Goal: Information Seeking & Learning: Learn about a topic

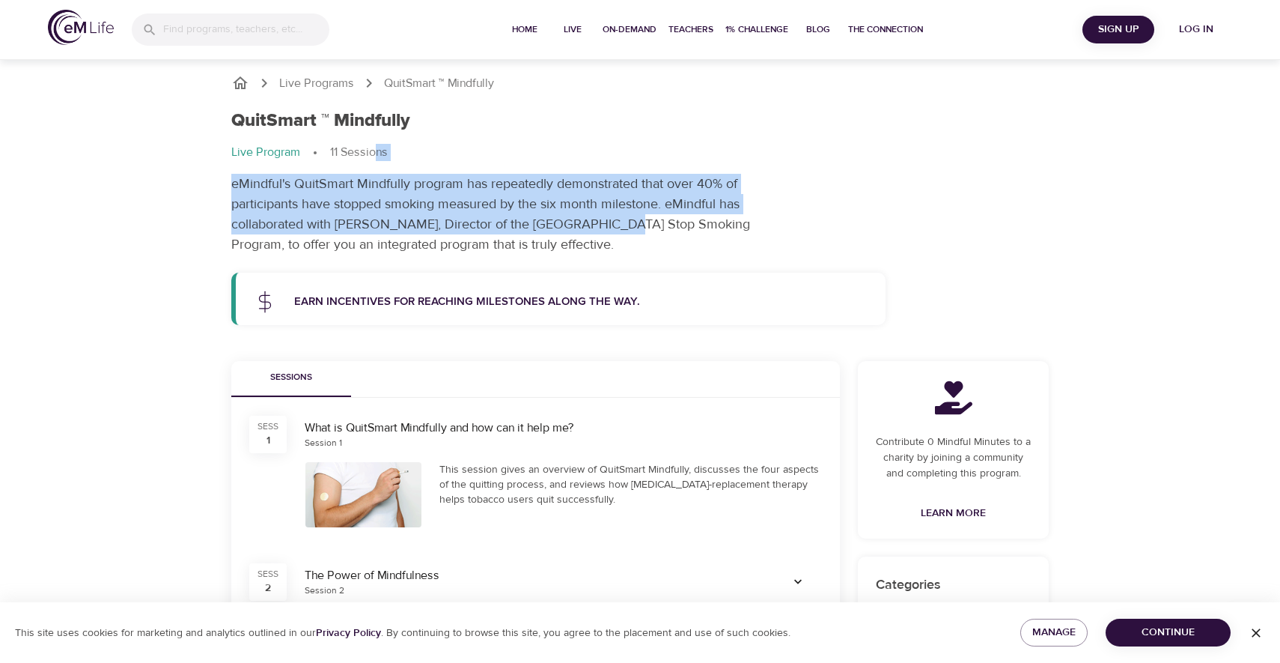
drag, startPoint x: 377, startPoint y: 153, endPoint x: 603, endPoint y: 219, distance: 235.3
click at [603, 218] on div "QuitSmart ™ Mindfully Live Program 11 Sessions eMindful's QuitSmart Mindfully p…" at bounding box center [639, 182] width 835 height 162
click at [525, 31] on span "Home" at bounding box center [525, 30] width 36 height 16
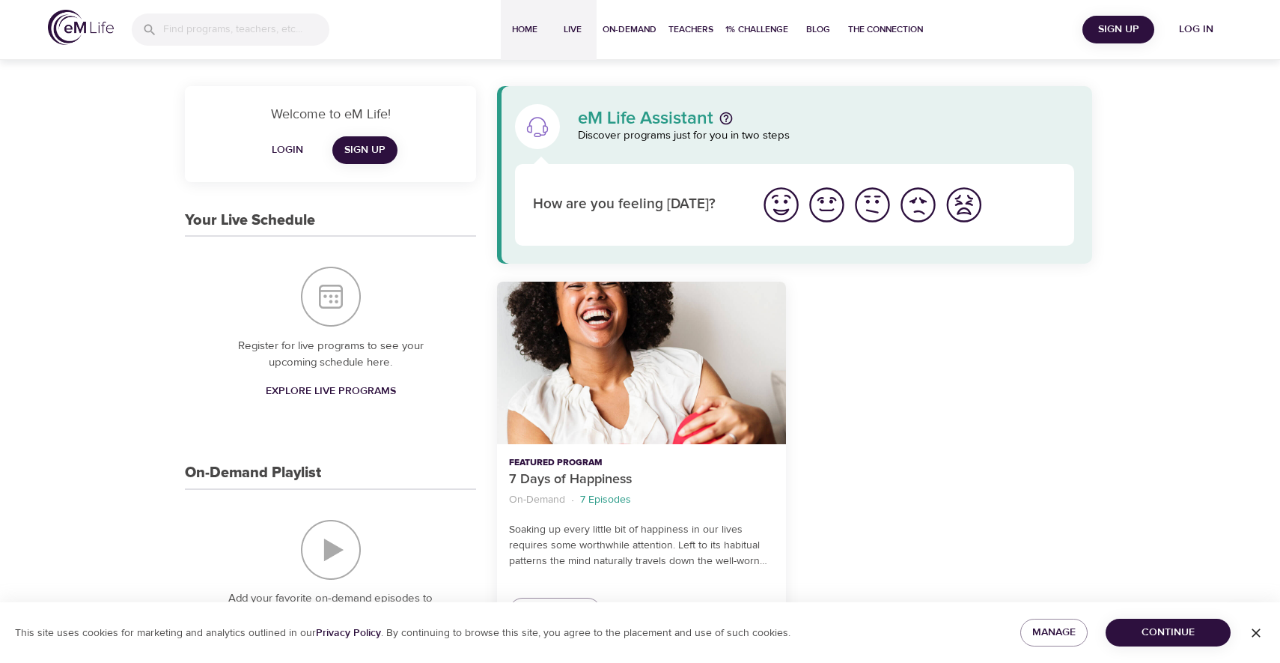
click at [579, 30] on span "Live" at bounding box center [573, 30] width 36 height 16
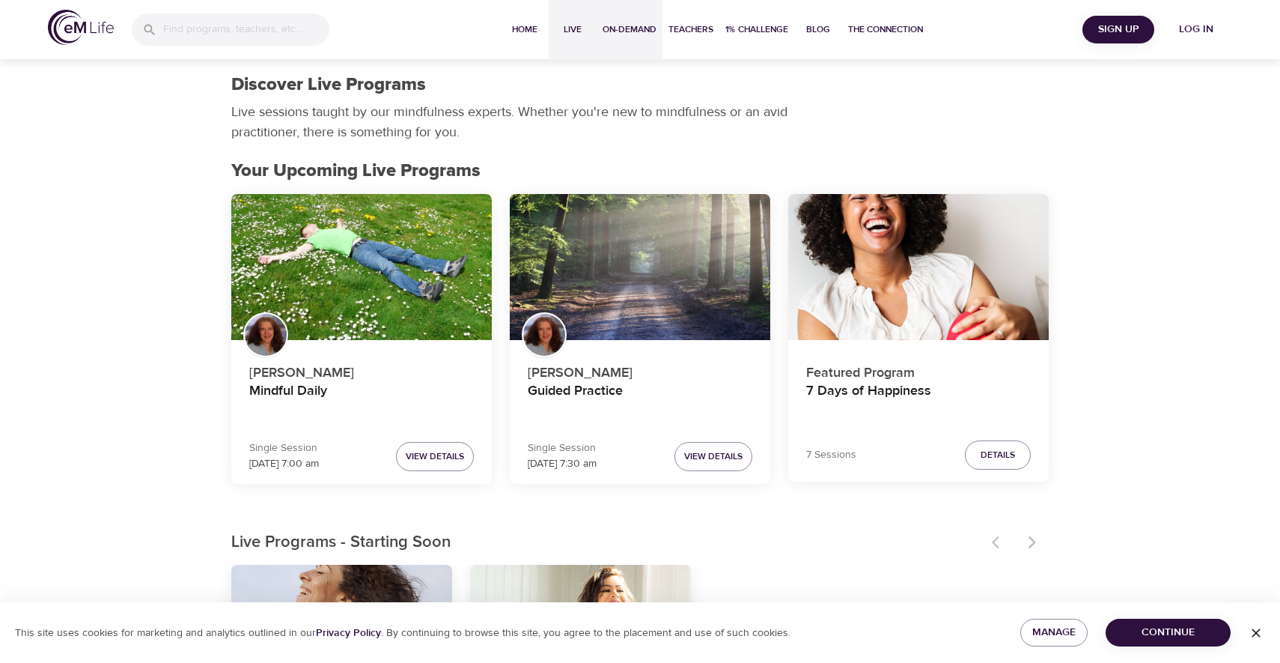
click at [659, 28] on button "On-Demand" at bounding box center [630, 30] width 66 height 60
select select "recent"
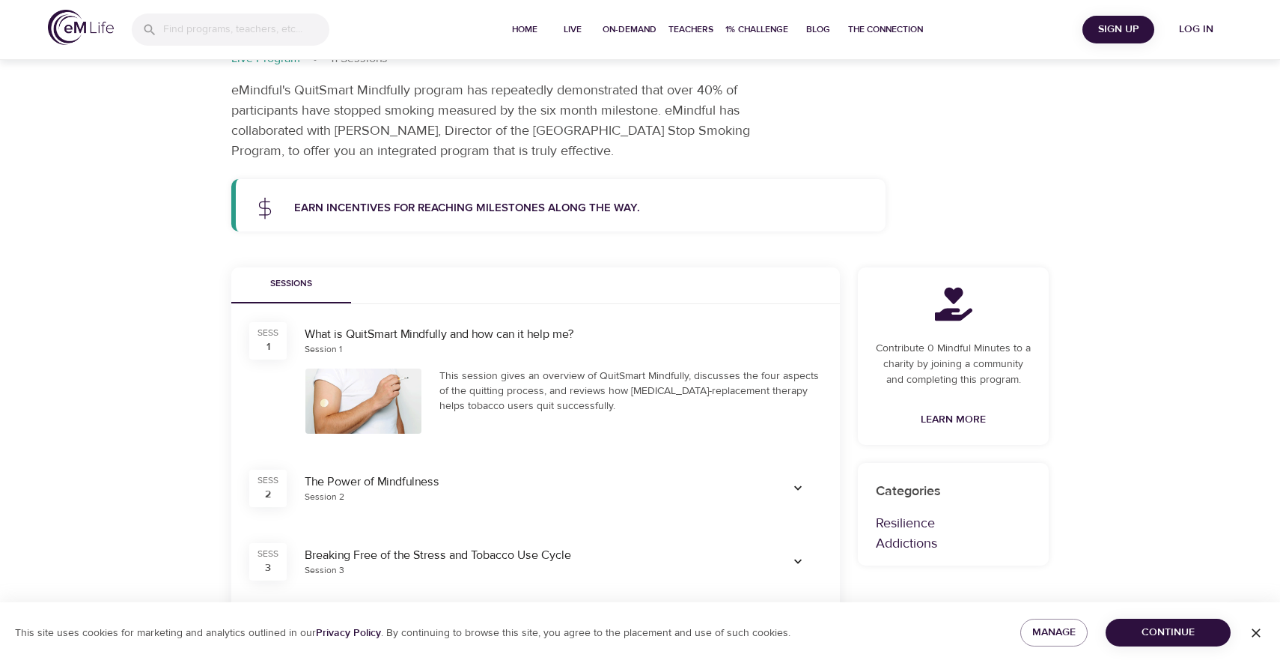
scroll to position [139, 0]
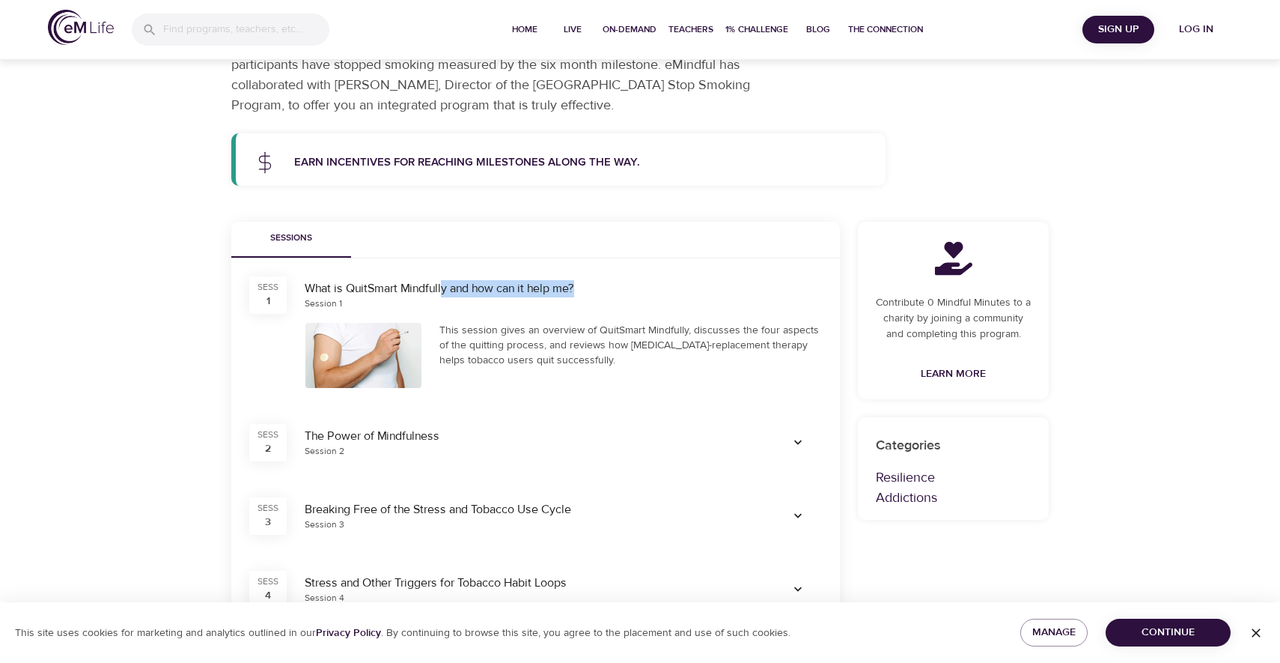
drag, startPoint x: 588, startPoint y: 287, endPoint x: 427, endPoint y: 287, distance: 160.2
click at [428, 287] on div "What is QuitSmart Mindfully and how can it help me?" at bounding box center [563, 288] width 517 height 17
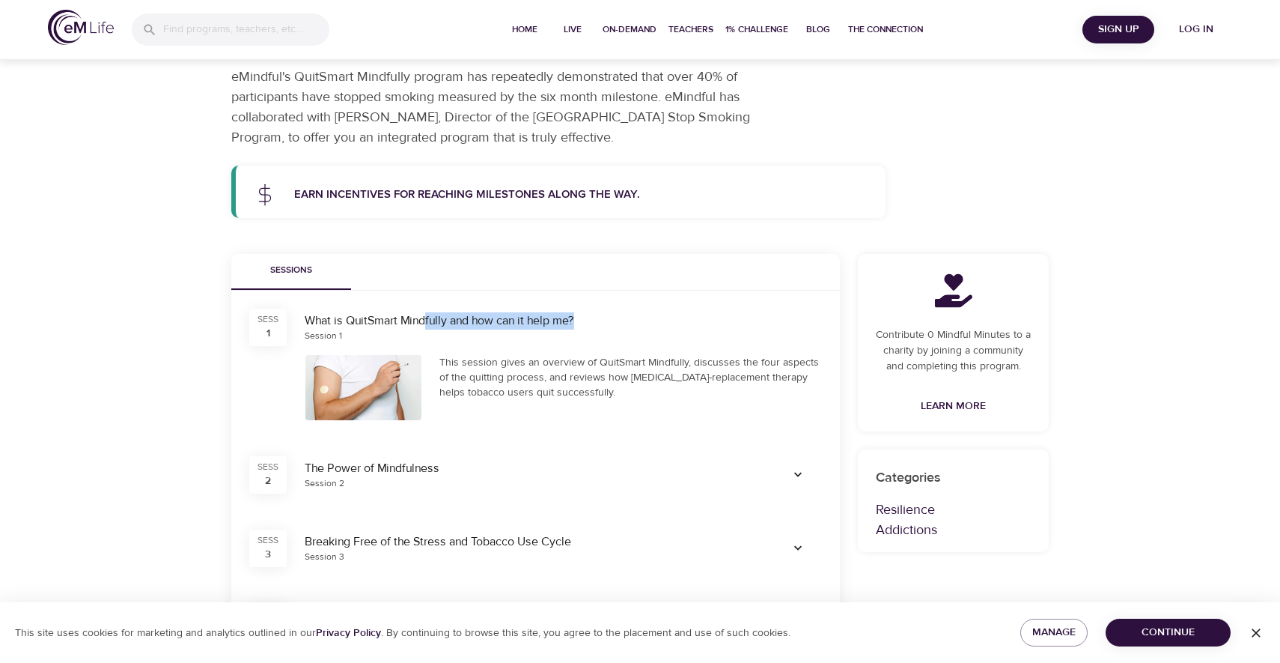
scroll to position [0, 0]
